Goal: Task Accomplishment & Management: Use online tool/utility

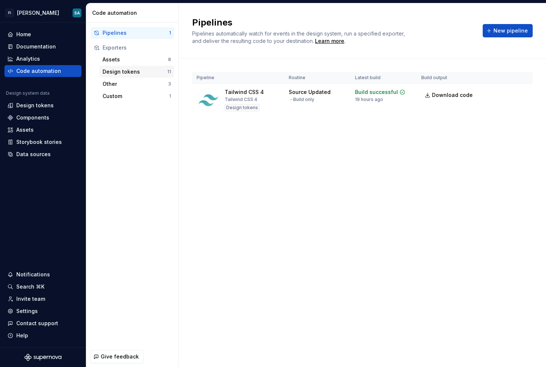
click at [107, 71] on div "Design tokens" at bounding box center [134, 71] width 65 height 7
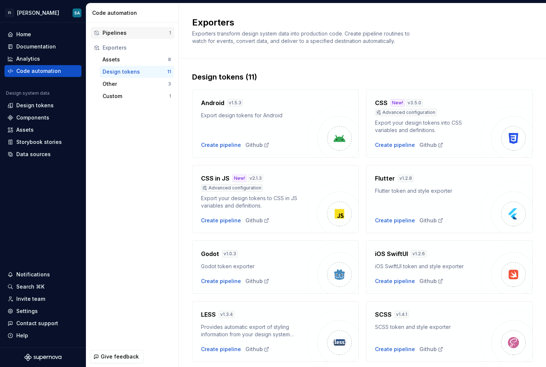
click at [128, 31] on div "Pipelines" at bounding box center [135, 32] width 67 height 7
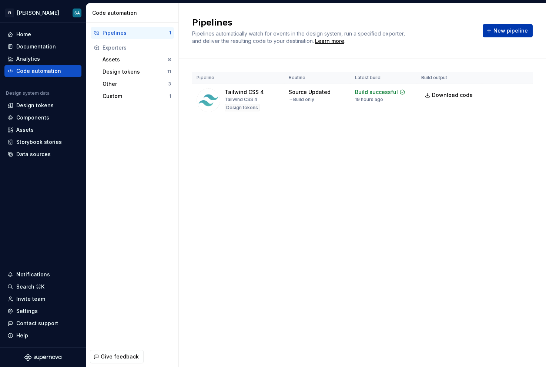
click at [526, 30] on span "New pipeline" at bounding box center [510, 30] width 34 height 7
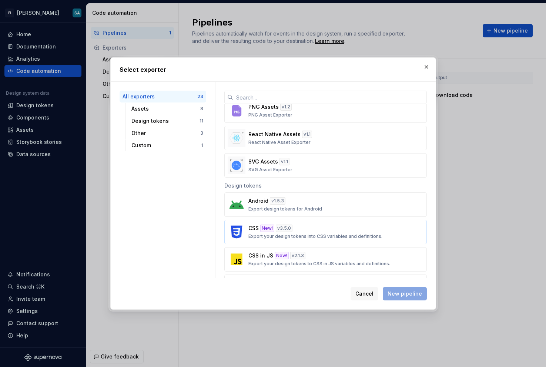
scroll to position [154, 0]
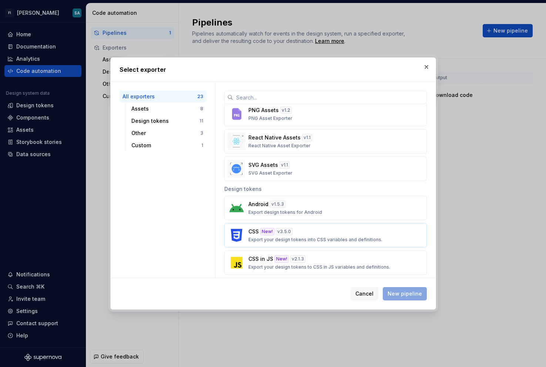
click at [328, 243] on button "CSS New! v 3.5.0 Export your design tokens into CSS variables and definitions." at bounding box center [325, 235] width 202 height 24
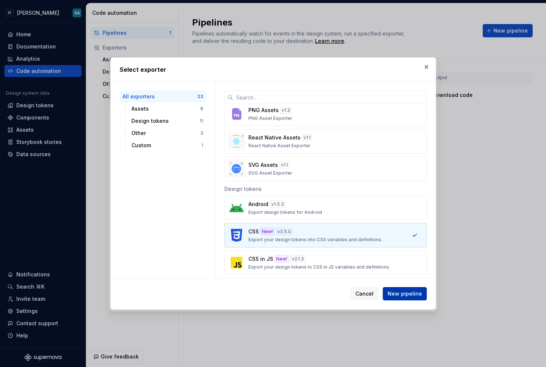
click at [410, 293] on span "New pipeline" at bounding box center [404, 293] width 34 height 7
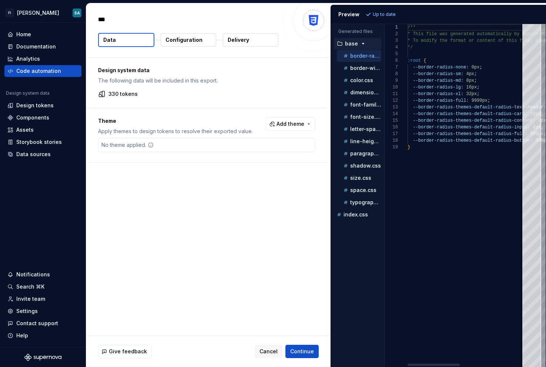
type textarea "*"
click at [363, 71] on div "border-width.css" at bounding box center [361, 67] width 39 height 7
type textarea "**********"
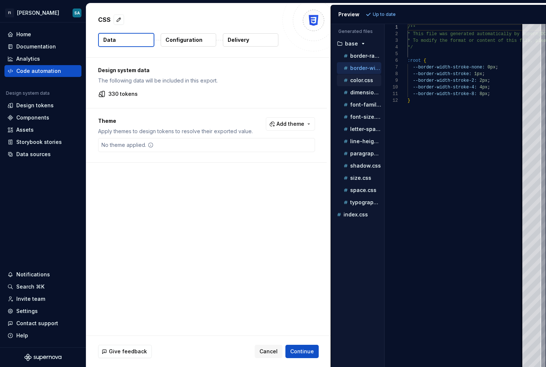
click at [358, 85] on div "color.css" at bounding box center [359, 80] width 44 height 12
click at [358, 81] on p "color.css" at bounding box center [361, 80] width 23 height 6
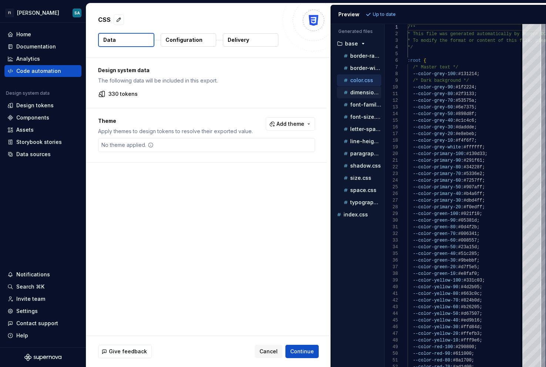
click at [355, 94] on p "dimension.css" at bounding box center [365, 93] width 31 height 6
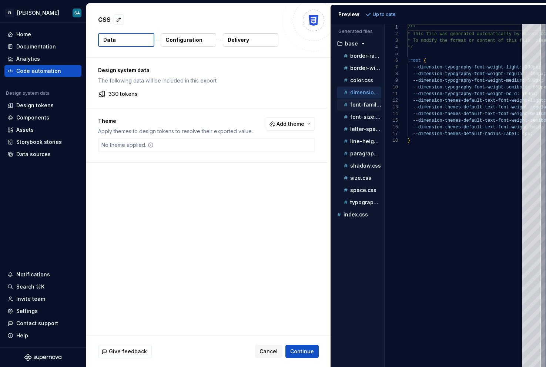
click at [355, 103] on p "font-family.css" at bounding box center [365, 105] width 31 height 6
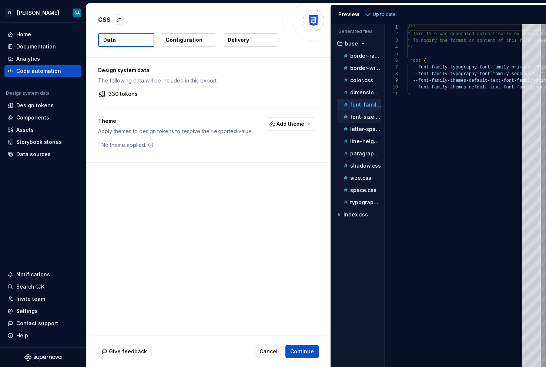
click at [355, 114] on div "font-size.css" at bounding box center [361, 116] width 39 height 7
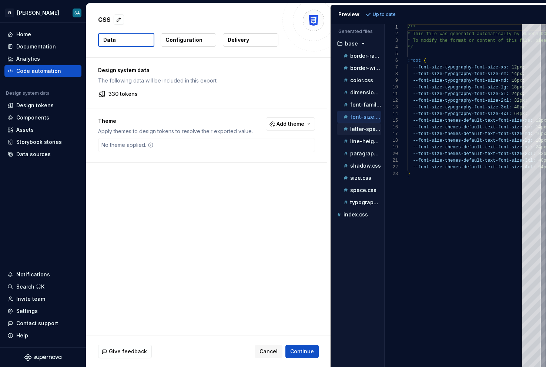
click at [354, 130] on p "letter-spacing.css" at bounding box center [365, 129] width 31 height 6
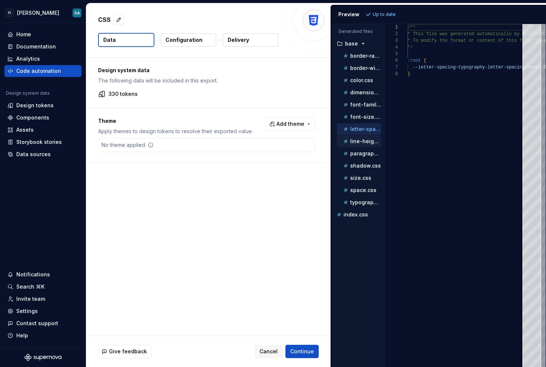
click at [354, 144] on p "line-height.css" at bounding box center [365, 141] width 31 height 6
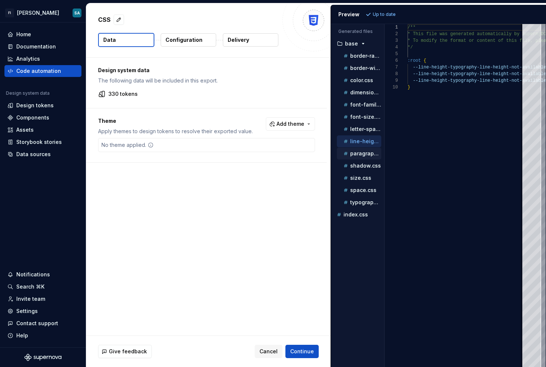
click at [354, 156] on p "paragraph-spacing.css" at bounding box center [365, 154] width 31 height 6
click at [354, 159] on div "paragraph-spacing.css" at bounding box center [359, 154] width 44 height 12
click at [354, 162] on div "shadow.css" at bounding box center [361, 165] width 39 height 7
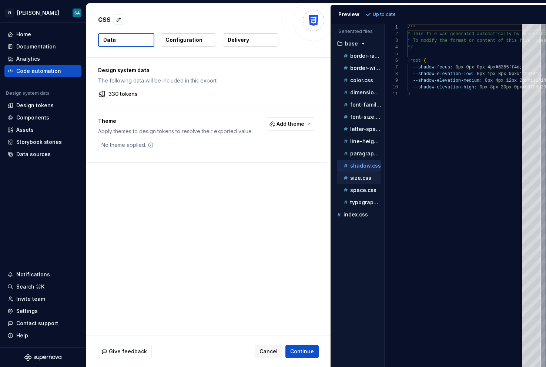
click at [354, 180] on p "size.css" at bounding box center [360, 178] width 21 height 6
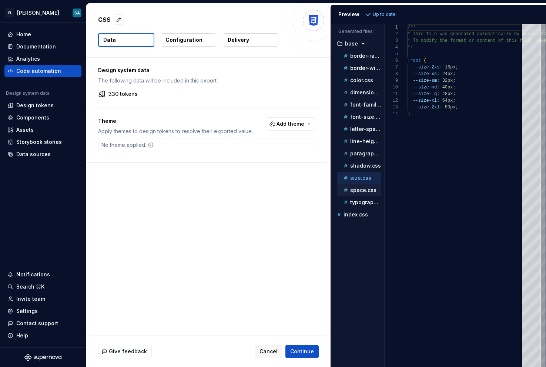
click at [353, 191] on p "space.css" at bounding box center [363, 190] width 26 height 6
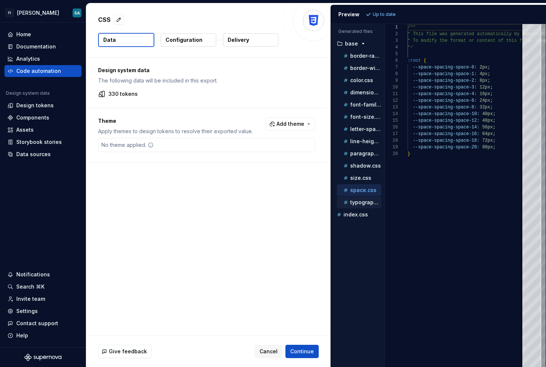
click at [353, 201] on p "typography.css" at bounding box center [365, 202] width 31 height 6
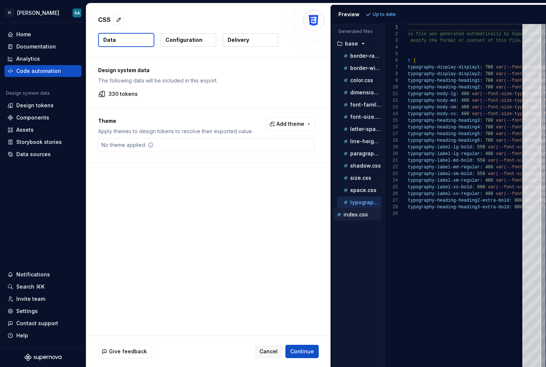
click at [365, 217] on p "index.css" at bounding box center [355, 215] width 24 height 6
type textarea "**********"
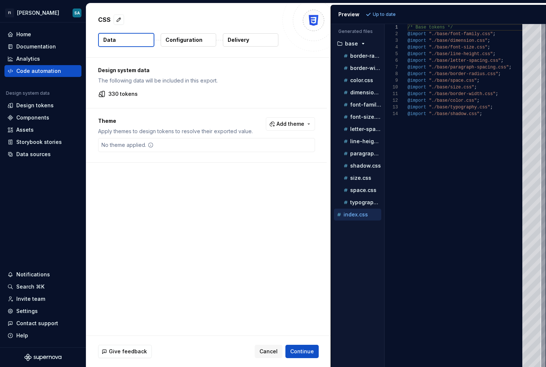
scroll to position [67, 0]
click at [40, 56] on div "Analytics" at bounding box center [42, 58] width 71 height 7
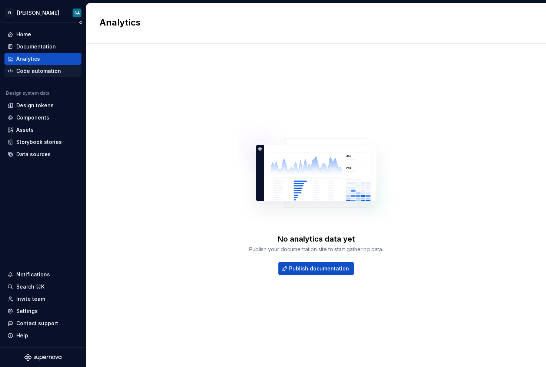
click at [41, 68] on div "Code automation" at bounding box center [38, 70] width 45 height 7
